Goal: Task Accomplishment & Management: Complete application form

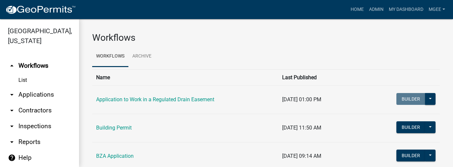
click at [36, 87] on link "arrow_drop_down Applications" at bounding box center [39, 95] width 79 height 16
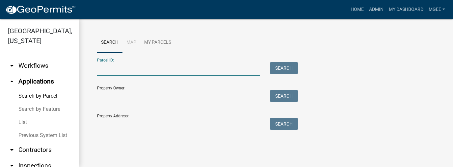
click at [102, 74] on input "Parcel ID:" at bounding box center [178, 68] width 163 height 13
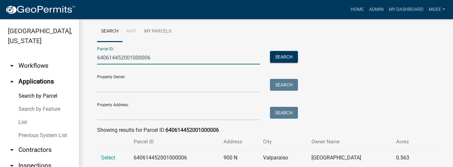
scroll to position [28, 0]
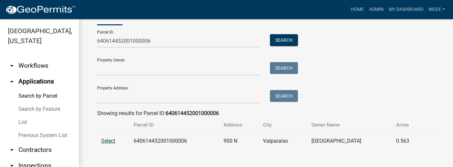
click at [111, 140] on span "Select" at bounding box center [108, 141] width 14 height 6
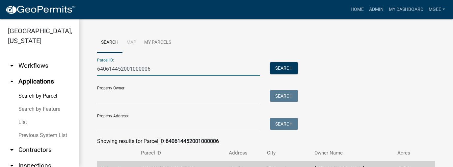
drag, startPoint x: 164, startPoint y: 72, endPoint x: 97, endPoint y: 74, distance: 66.5
click at [97, 74] on input "640614452001000006" at bounding box center [178, 68] width 163 height 13
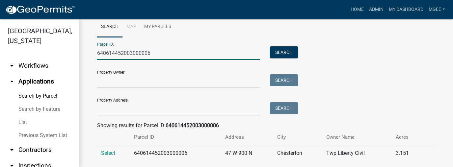
scroll to position [28, 0]
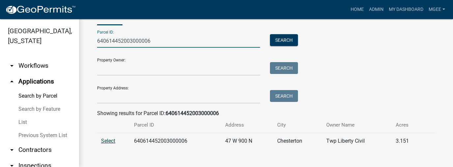
type input "640614452003000006"
click at [105, 140] on span "Select" at bounding box center [108, 141] width 14 height 6
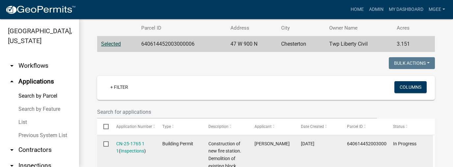
scroll to position [146, 0]
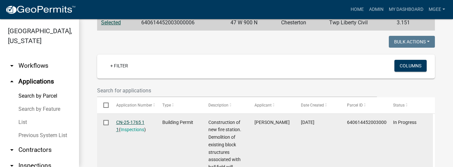
click at [131, 121] on link "CN-25-1765 1 1" at bounding box center [130, 126] width 28 height 13
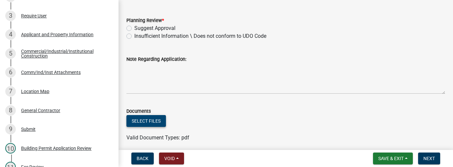
scroll to position [1, 0]
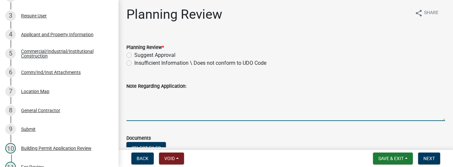
drag, startPoint x: 137, startPoint y: 110, endPoint x: 149, endPoint y: 108, distance: 12.4
click at [137, 109] on textarea "Note Regarding Application:" at bounding box center [285, 105] width 319 height 31
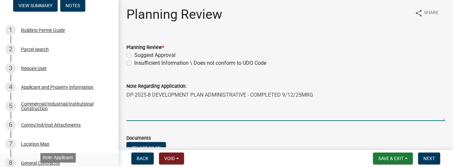
scroll to position [0, 0]
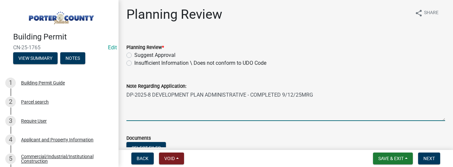
type textarea "DP-2025-8 DEVELOPMENT PLAN ADMINISTRATIVE - COMPLETED 9/12/25MRG"
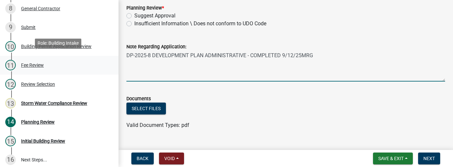
scroll to position [211, 0]
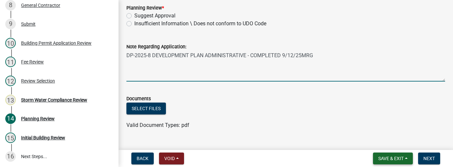
click at [385, 160] on span "Save & Exit" at bounding box center [390, 158] width 25 height 5
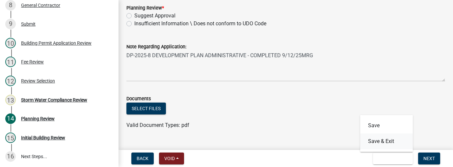
click at [382, 142] on button "Save & Exit" at bounding box center [386, 142] width 53 height 16
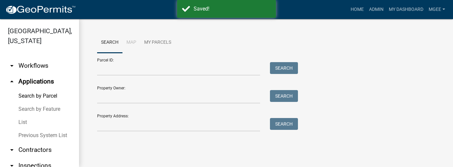
click at [322, 99] on div "Parcel ID: Search Property Owner: Search Property Address: Search" at bounding box center [266, 92] width 338 height 79
